Goal: Obtain resource: Obtain resource

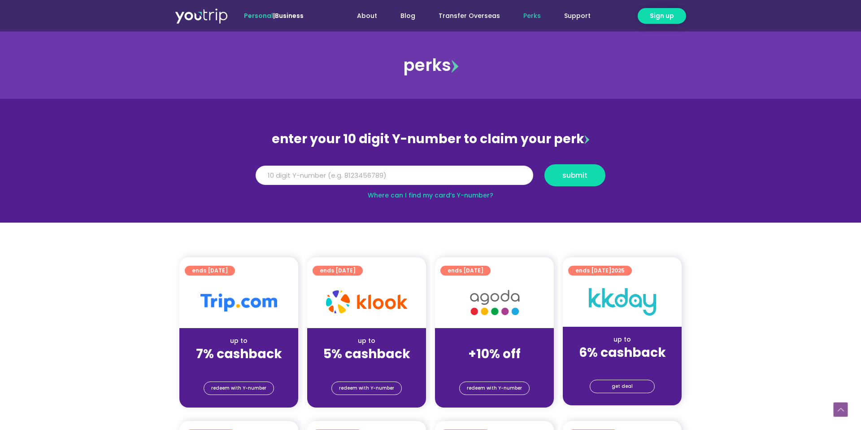
scroll to position [216, 0]
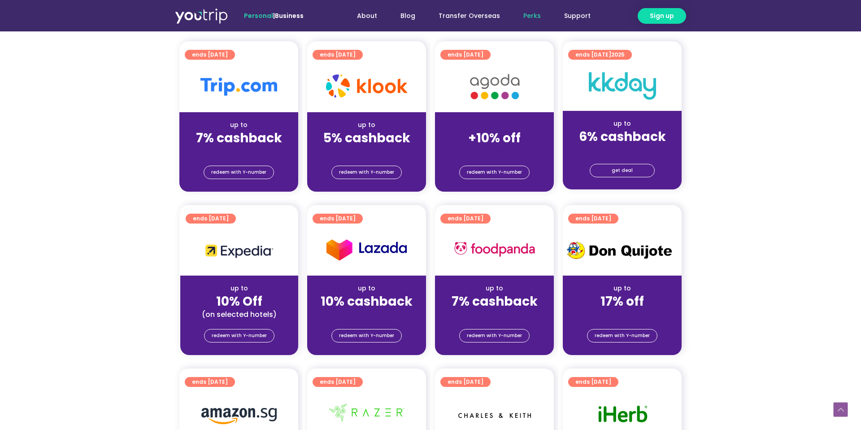
click at [231, 114] on div "up to 7% cashback (for stays only)" at bounding box center [238, 133] width 119 height 43
click at [237, 178] on span "redeem with Y-number" at bounding box center [238, 172] width 55 height 13
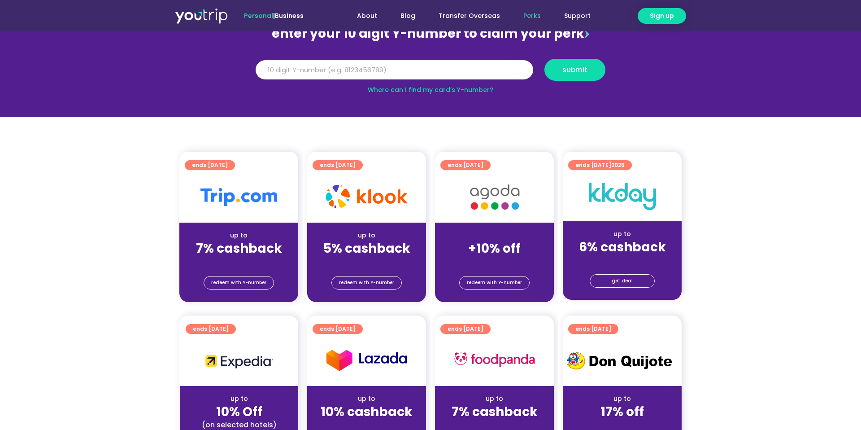
scroll to position [99, 0]
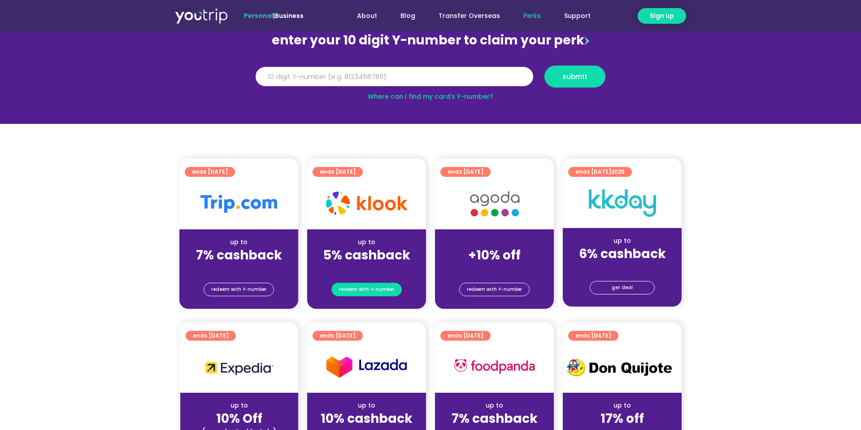
click at [354, 287] on span "redeem with Y-number" at bounding box center [366, 289] width 55 height 13
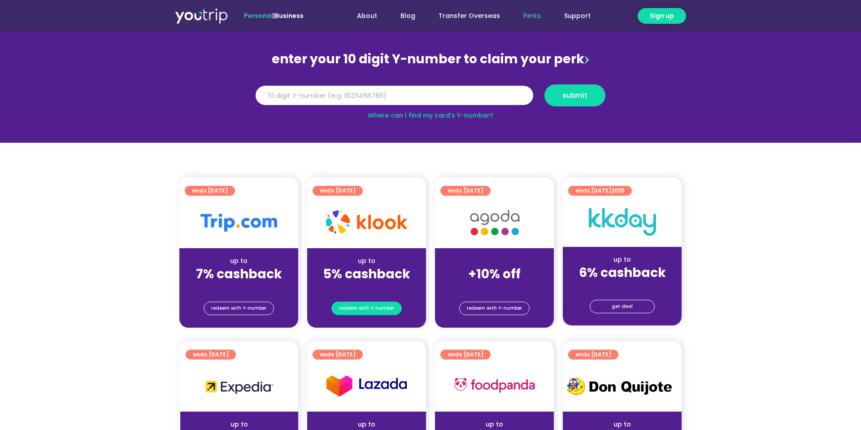
scroll to position [0, 0]
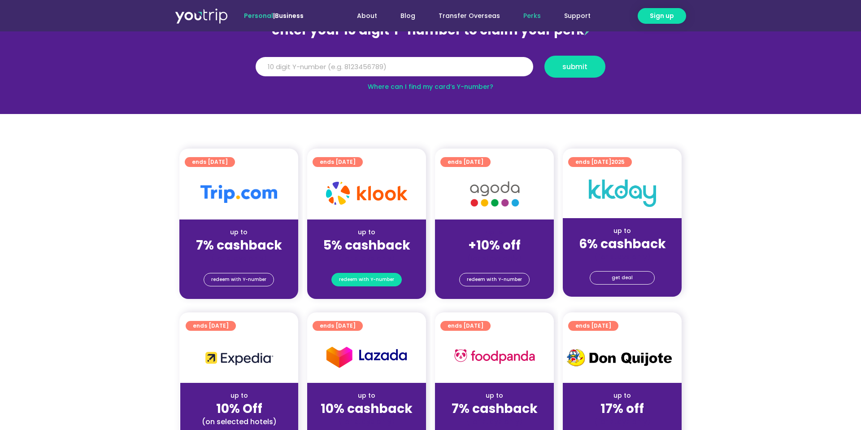
click at [369, 278] on span "redeem with Y-number" at bounding box center [366, 279] width 55 height 13
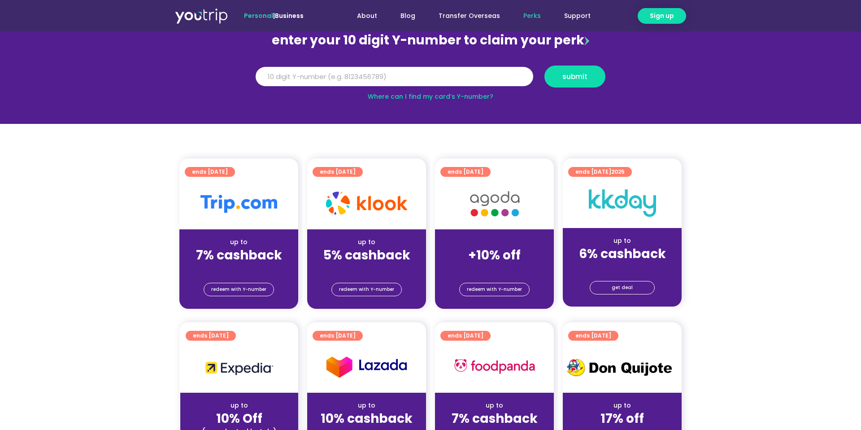
click at [357, 194] on img at bounding box center [366, 202] width 81 height 23
click at [357, 209] on img at bounding box center [366, 202] width 81 height 23
drag, startPoint x: 0, startPoint y: 0, endPoint x: 361, endPoint y: 260, distance: 444.3
click at [361, 259] on strong "5% cashback" at bounding box center [366, 254] width 87 height 17
click at [361, 285] on span "redeem with Y-number" at bounding box center [366, 289] width 55 height 13
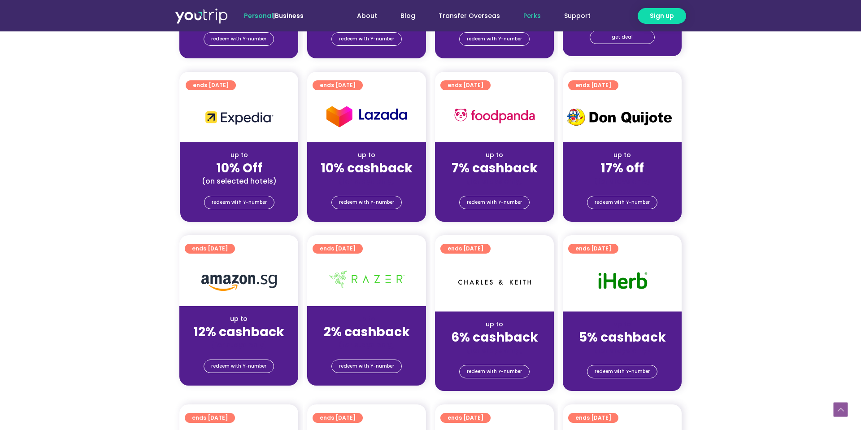
scroll to position [363, 0]
